Goal: Find specific page/section: Find specific page/section

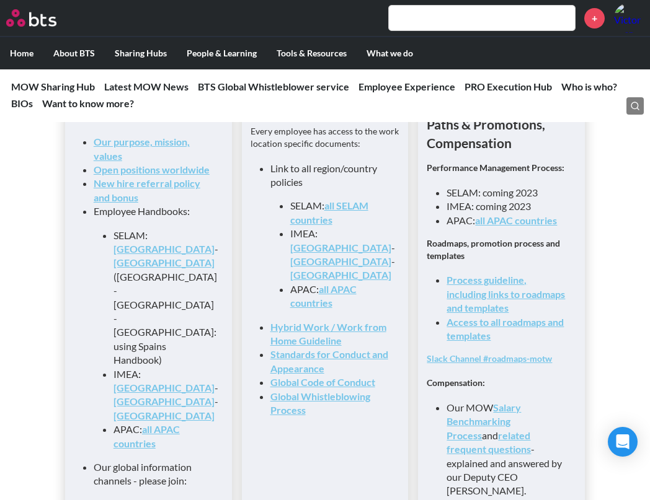
scroll to position [1324, 0]
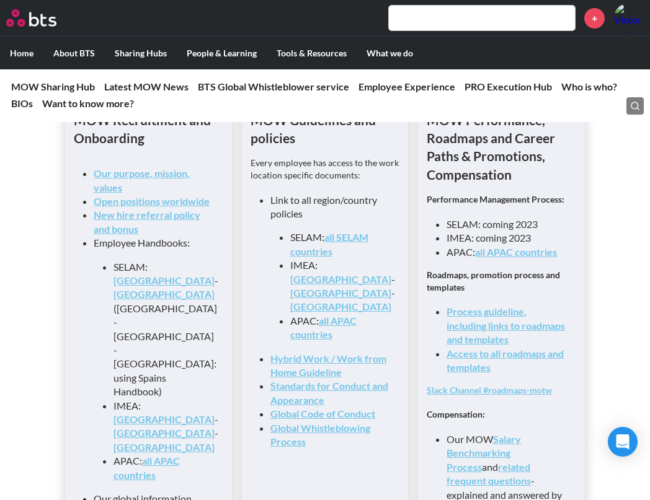
click at [156, 275] on link "Spain" at bounding box center [163, 281] width 101 height 12
